Goal: Information Seeking & Learning: Learn about a topic

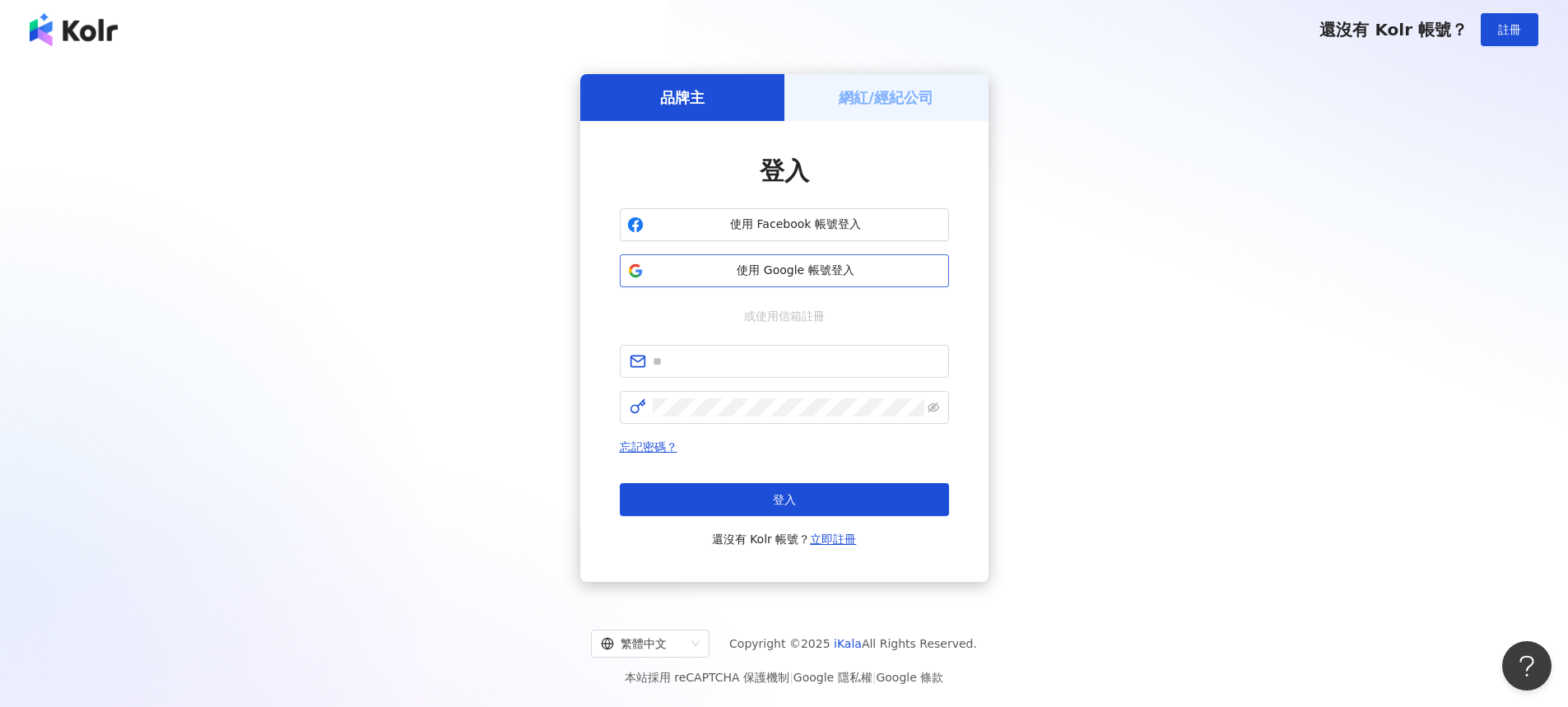
click at [855, 259] on button "使用 Google 帳號登入" at bounding box center [784, 270] width 329 height 33
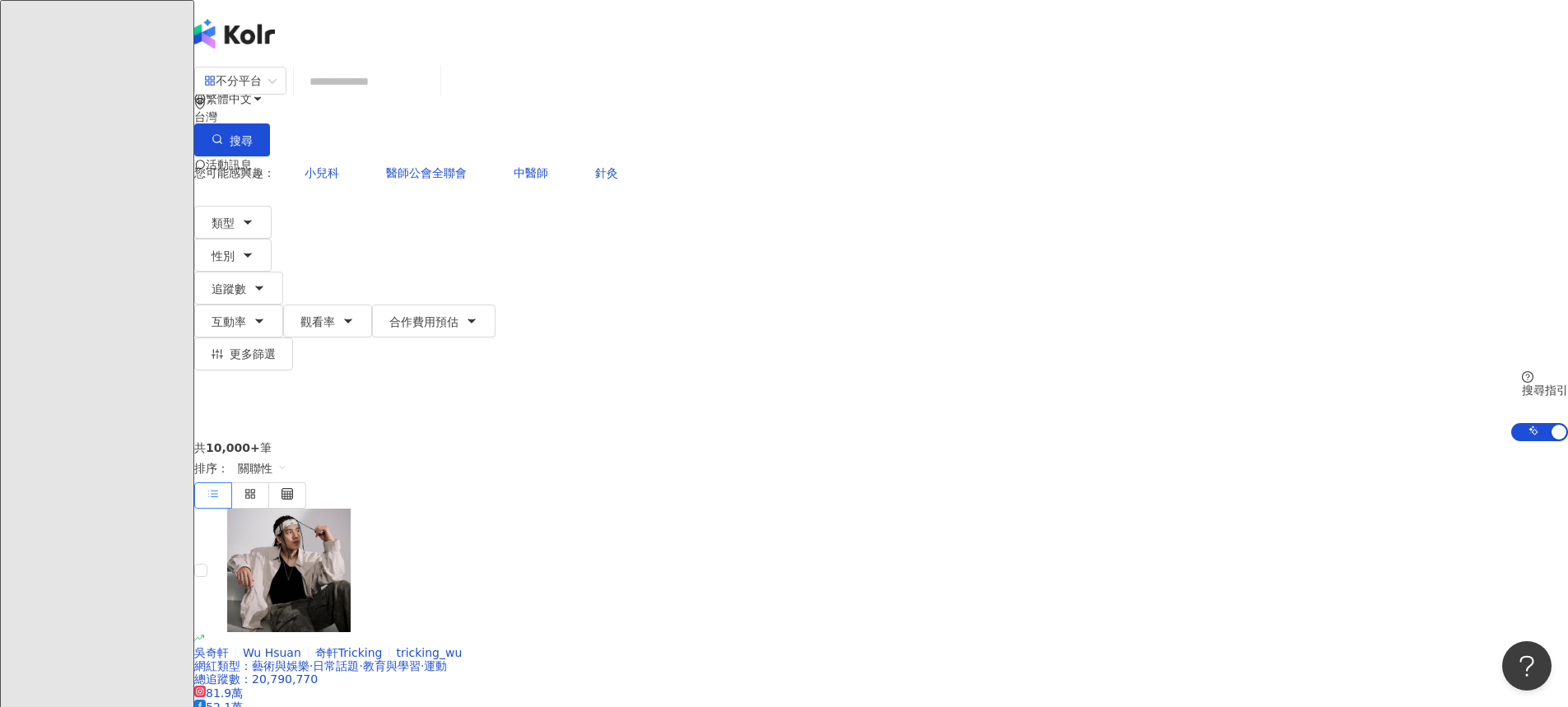
click at [433, 93] on input "search" at bounding box center [368, 81] width 133 height 31
type input "**"
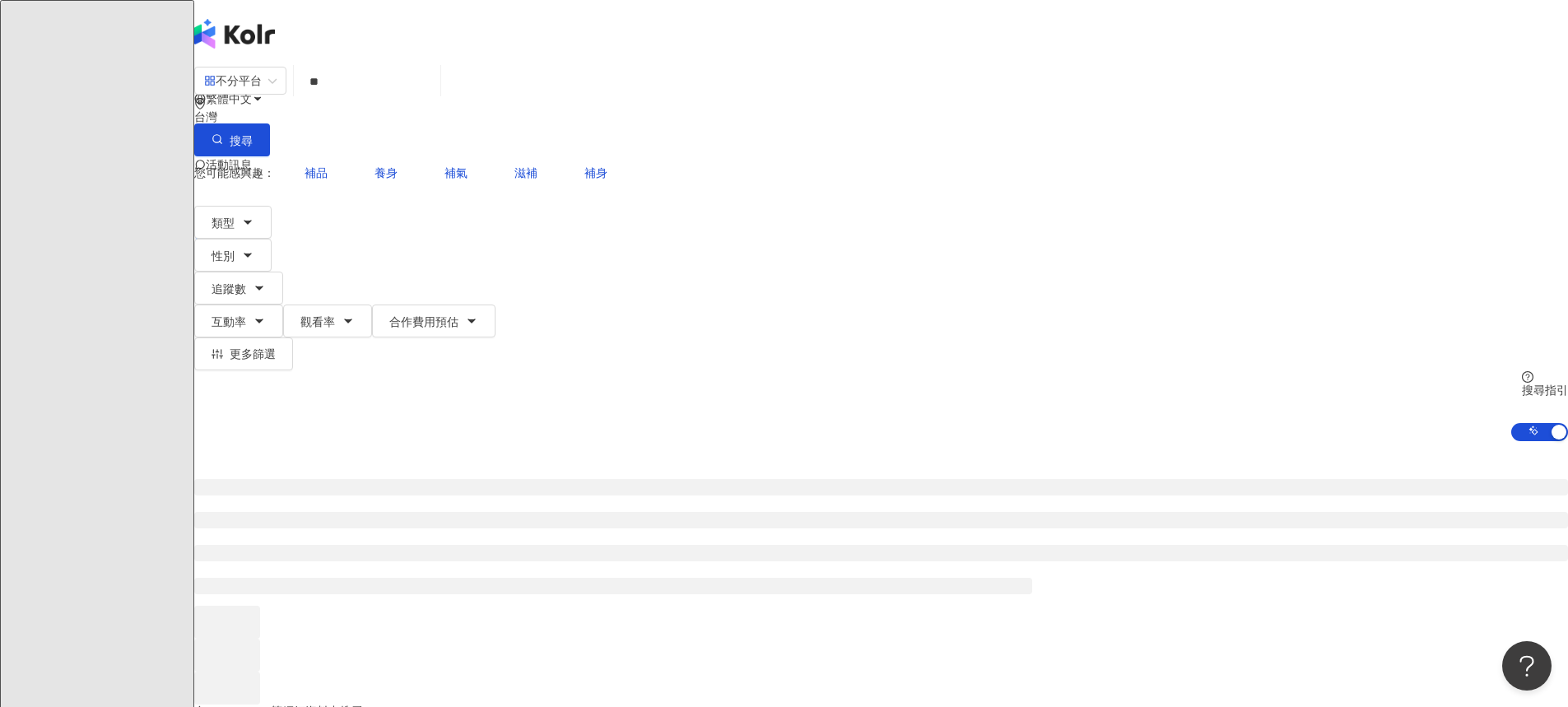
click at [267, 441] on div at bounding box center [881, 573] width 1374 height 263
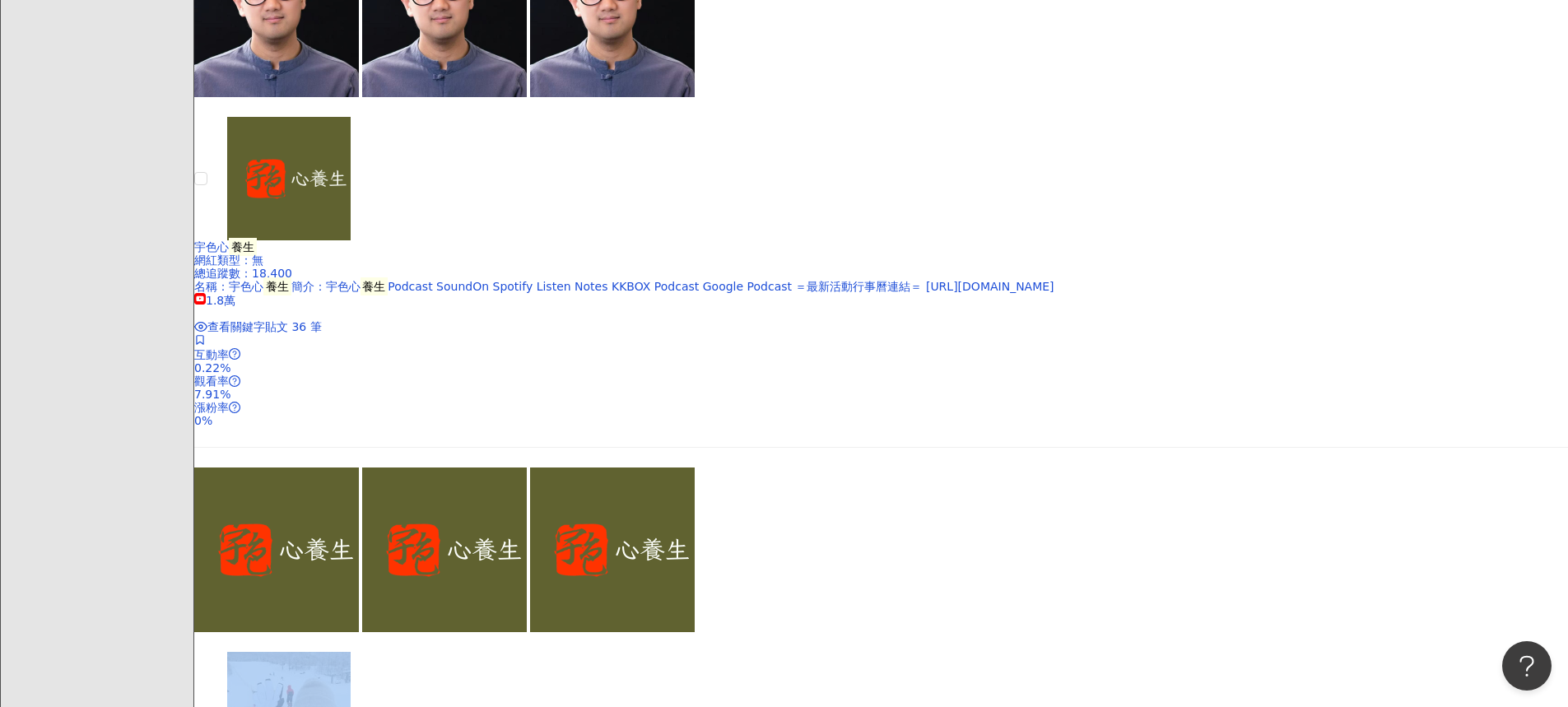
scroll to position [3618, 0]
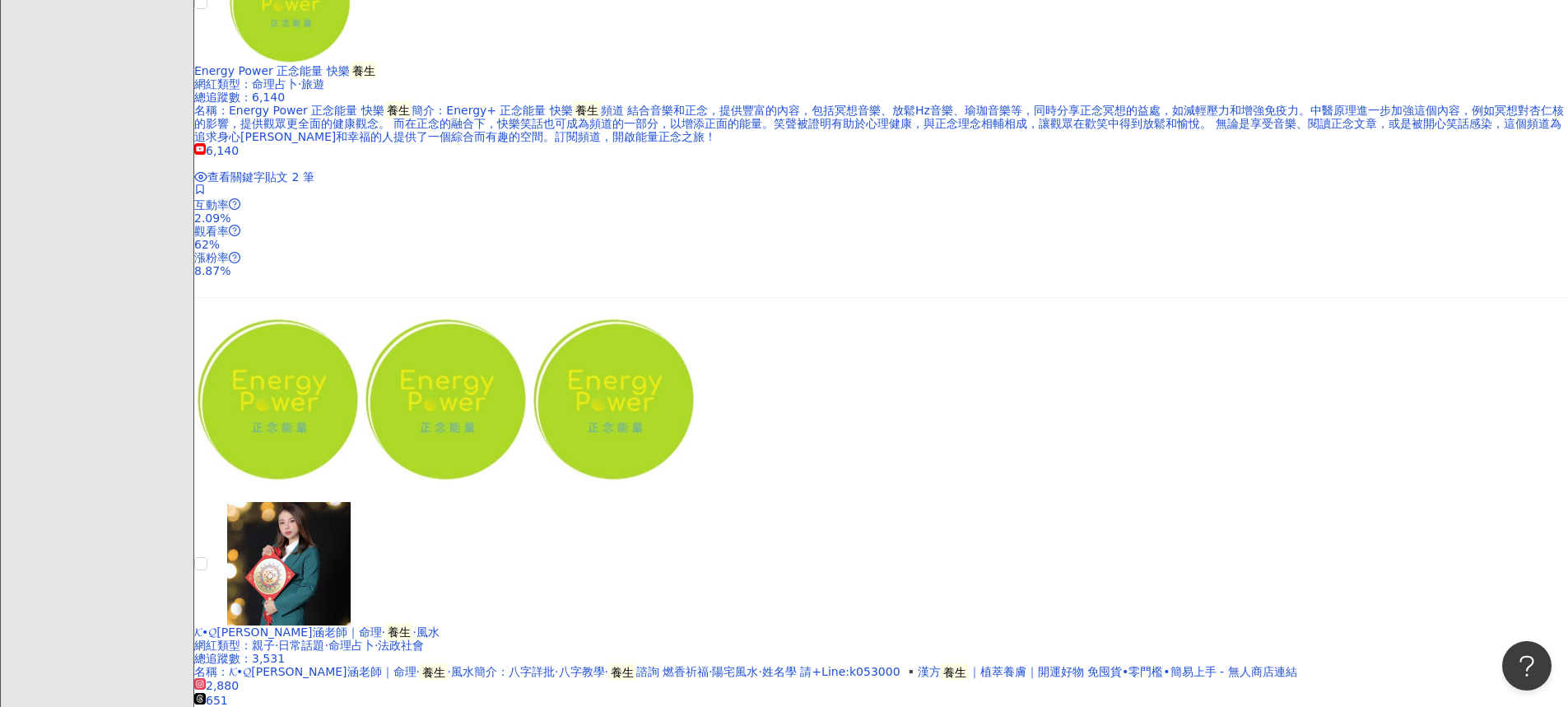
scroll to position [3078, 0]
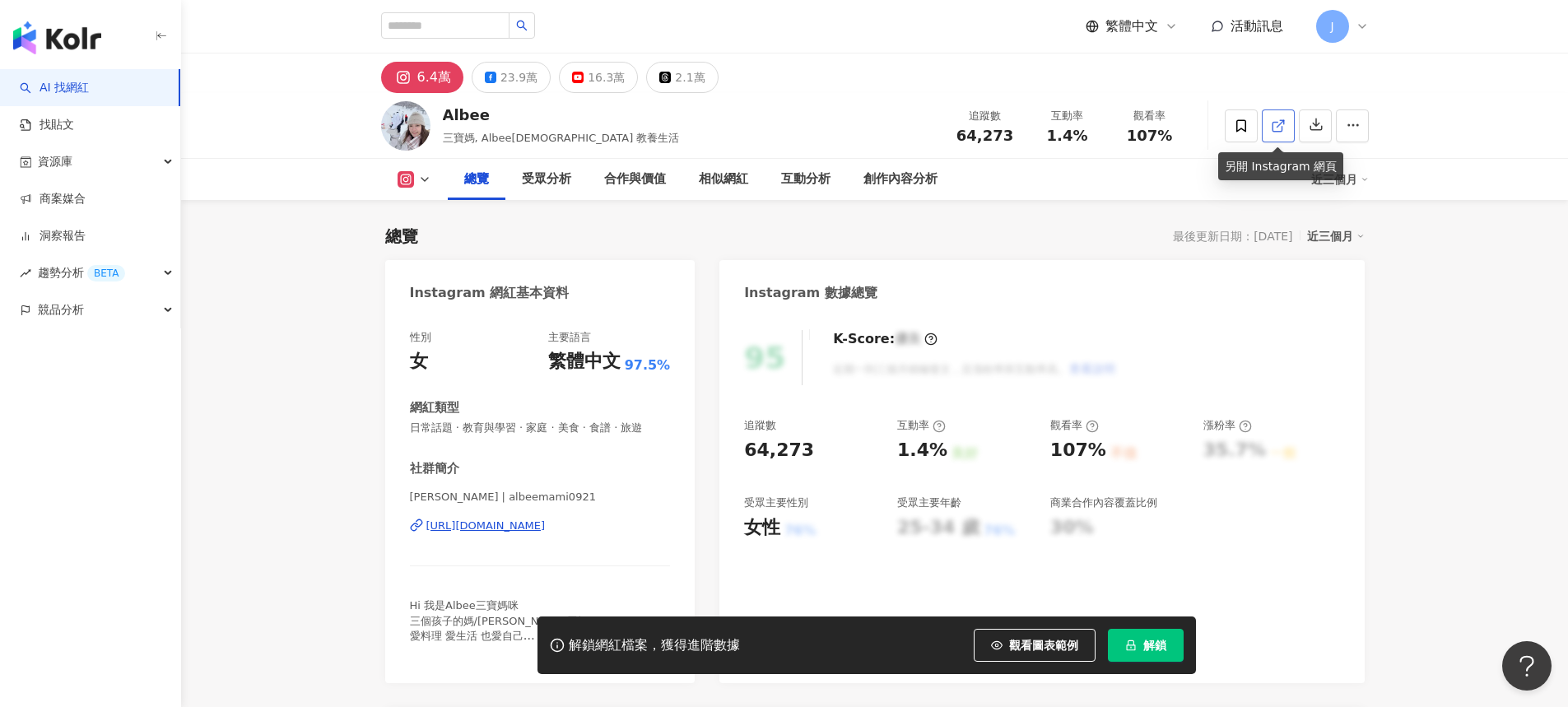
click at [1275, 129] on icon at bounding box center [1278, 125] width 15 height 15
